Goal: Task Accomplishment & Management: Use online tool/utility

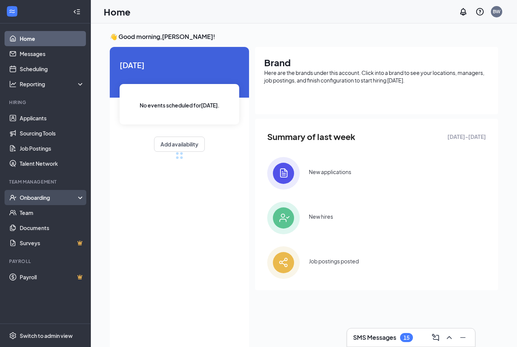
click at [52, 196] on div "Onboarding" at bounding box center [49, 198] width 58 height 8
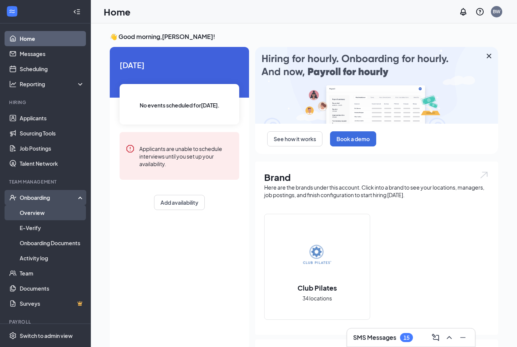
click at [39, 214] on link "Overview" at bounding box center [52, 212] width 65 height 15
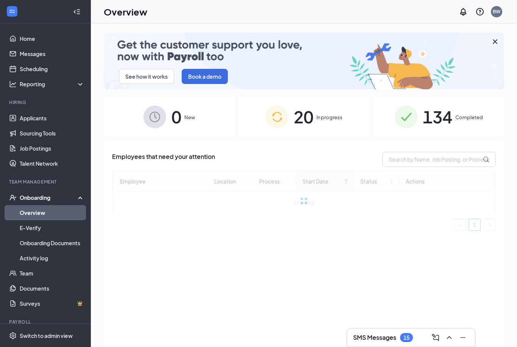
click at [336, 117] on span "In progress" at bounding box center [329, 117] width 26 height 8
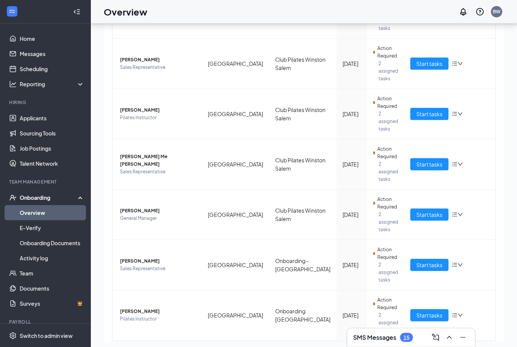
scroll to position [34, 0]
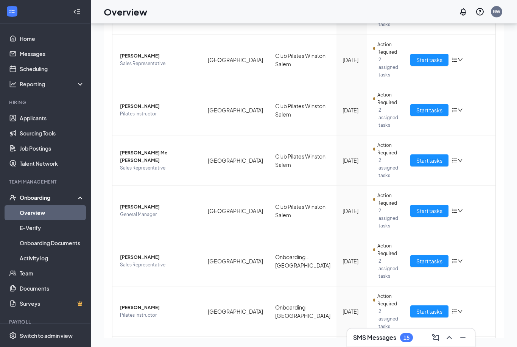
drag, startPoint x: 474, startPoint y: 324, endPoint x: 474, endPoint y: 314, distance: 9.5
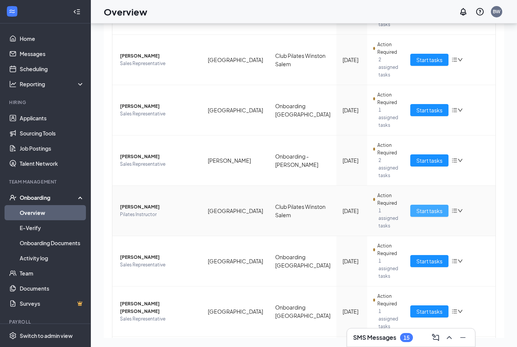
click at [430, 207] on span "Start tasks" at bounding box center [429, 211] width 26 height 8
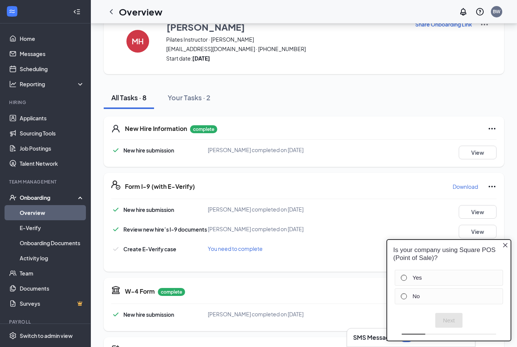
click at [506, 245] on icon "Close button" at bounding box center [505, 245] width 6 height 6
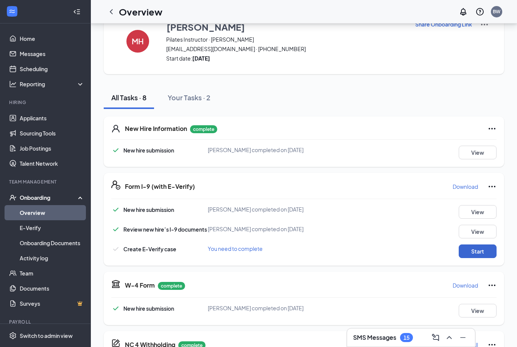
click at [475, 255] on button "Start" at bounding box center [477, 251] width 38 height 14
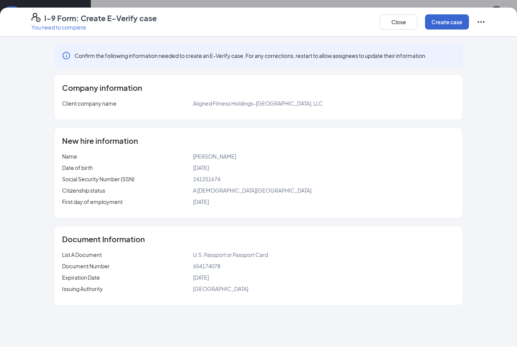
click at [438, 22] on button "Create case" at bounding box center [447, 21] width 44 height 15
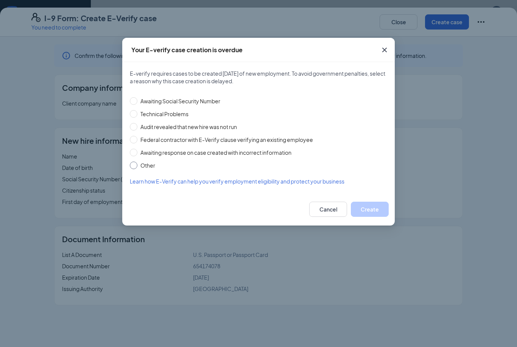
click at [145, 165] on span "Other" at bounding box center [147, 165] width 21 height 8
click at [137, 165] on input "Other" at bounding box center [134, 165] width 8 height 8
radio input "true"
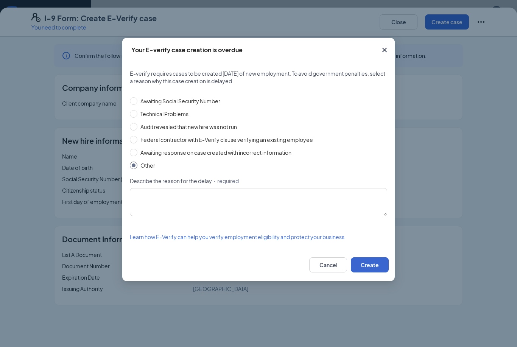
click at [367, 266] on button "Create" at bounding box center [370, 264] width 38 height 15
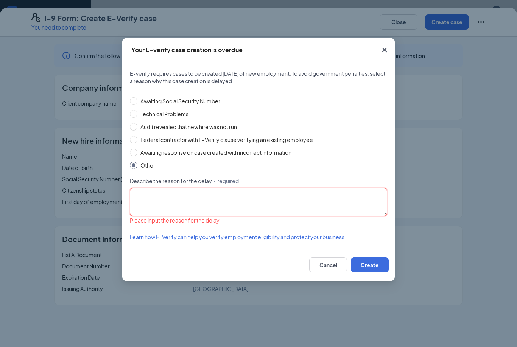
click at [249, 212] on textarea "Describe the reason for the delay ・required" at bounding box center [258, 202] width 257 height 28
click at [136, 152] on span at bounding box center [134, 153] width 8 height 8
click at [136, 152] on input "Awaiting response on case created with incorrect information" at bounding box center [134, 153] width 8 height 8
radio input "true"
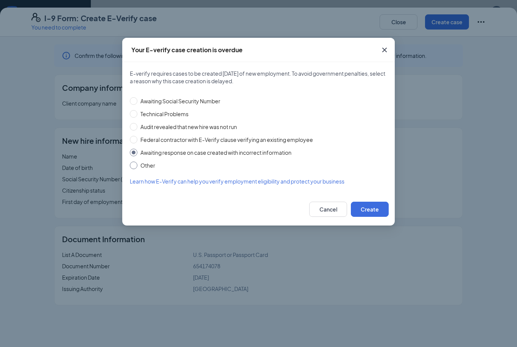
click at [138, 166] on span "Other" at bounding box center [147, 165] width 21 height 8
click at [137, 166] on input "Other" at bounding box center [134, 165] width 8 height 8
radio input "true"
radio input "false"
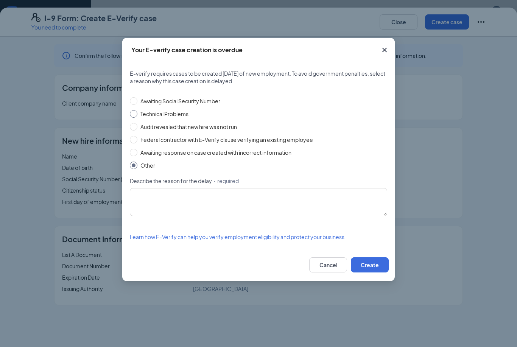
click at [158, 113] on span "Technical Problems" at bounding box center [164, 114] width 54 height 8
click at [137, 113] on input "Technical Problems" at bounding box center [134, 114] width 8 height 8
radio input "true"
radio input "false"
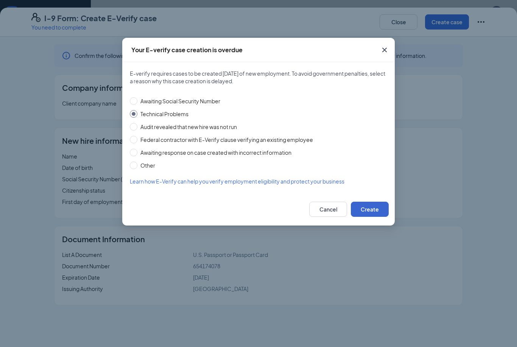
click at [367, 205] on button "Create" at bounding box center [370, 209] width 38 height 15
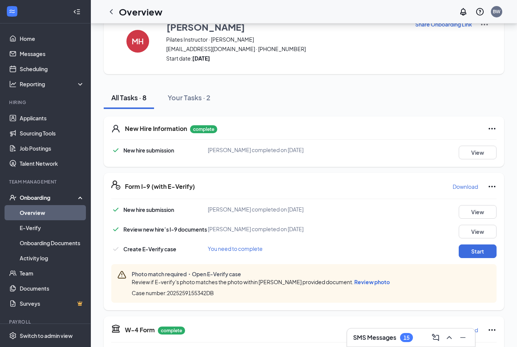
scroll to position [134, 0]
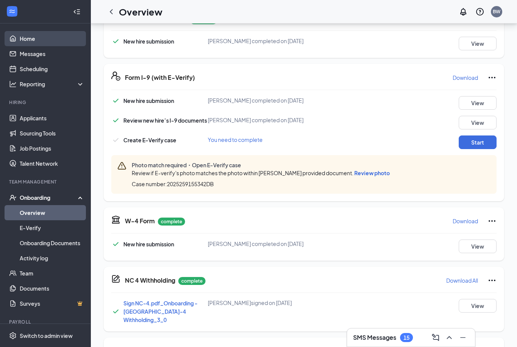
click at [43, 41] on link "Home" at bounding box center [52, 38] width 65 height 15
